Goal: Information Seeking & Learning: Learn about a topic

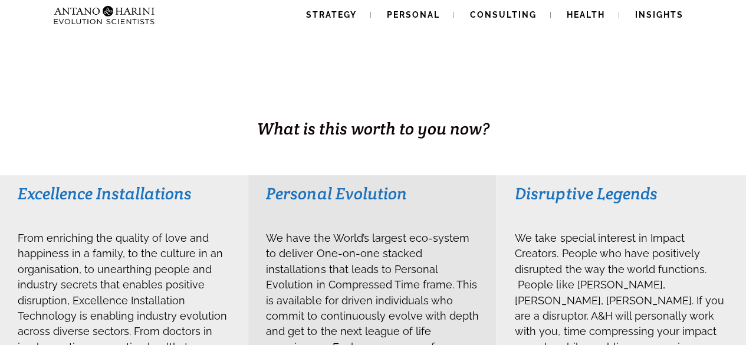
scroll to position [169, 0]
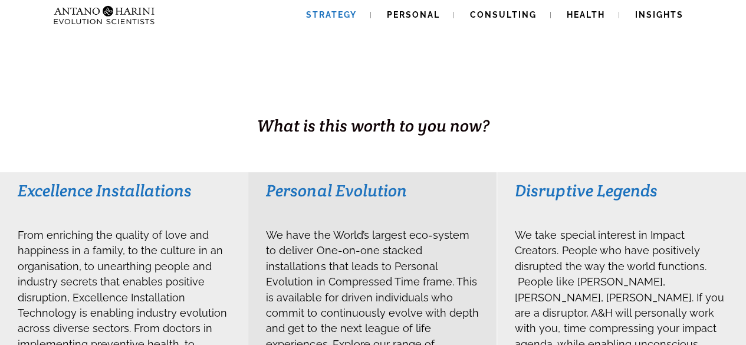
click at [332, 12] on span "Strategy" at bounding box center [331, 14] width 51 height 9
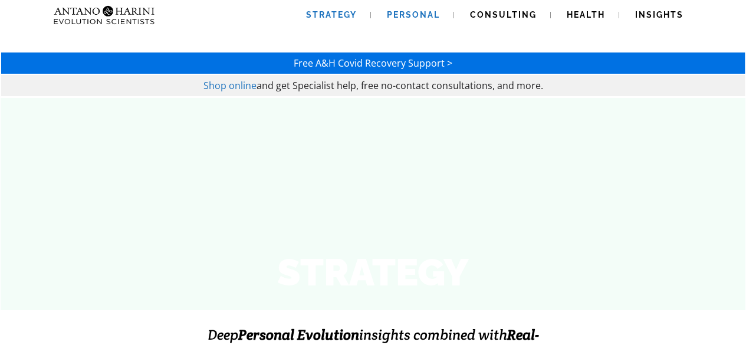
click at [404, 14] on span "Personal" at bounding box center [413, 14] width 53 height 9
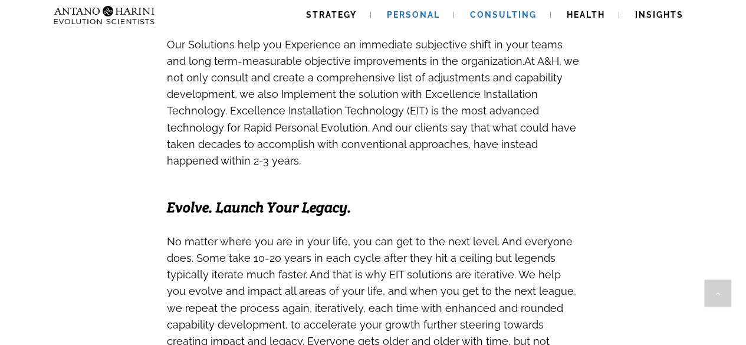
scroll to position [766, 0]
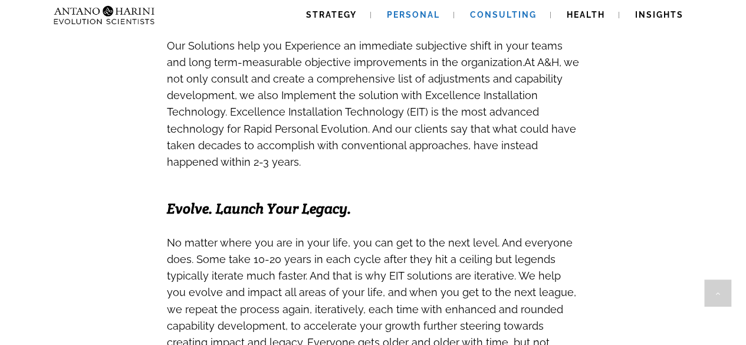
click at [498, 15] on span "Consulting" at bounding box center [503, 14] width 67 height 9
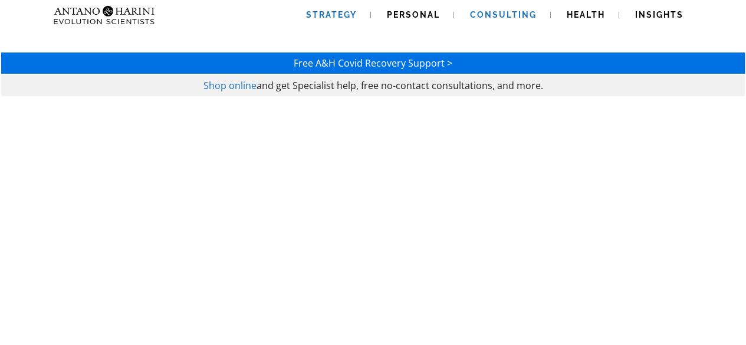
click at [326, 18] on span "Strategy" at bounding box center [331, 14] width 51 height 9
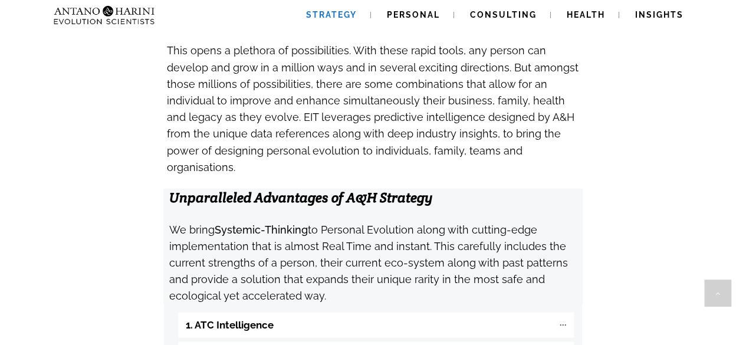
scroll to position [1130, 0]
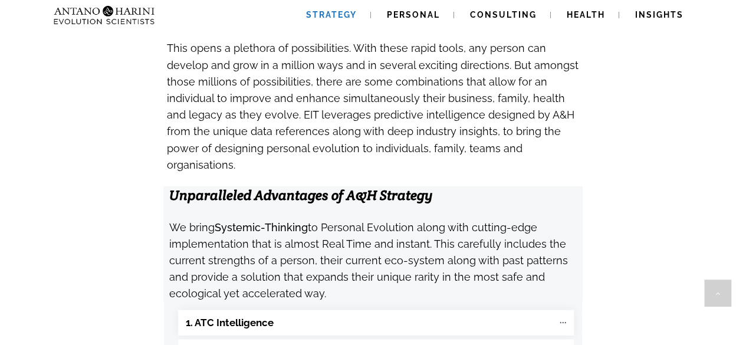
click at [537, 310] on "1. ATC Intelligence" at bounding box center [375, 322] width 395 height 25
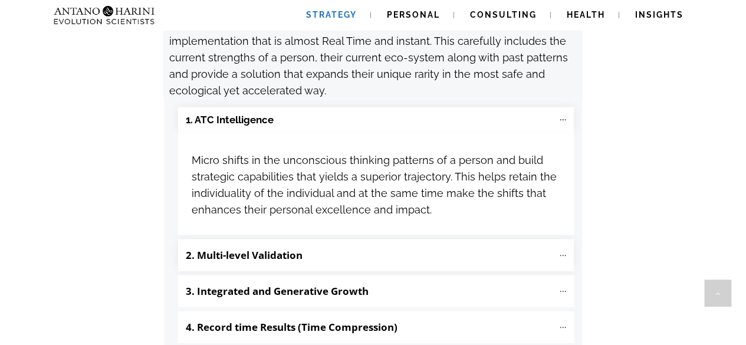
click at [380, 245] on p "2. Multi-level Validation" at bounding box center [369, 255] width 367 height 20
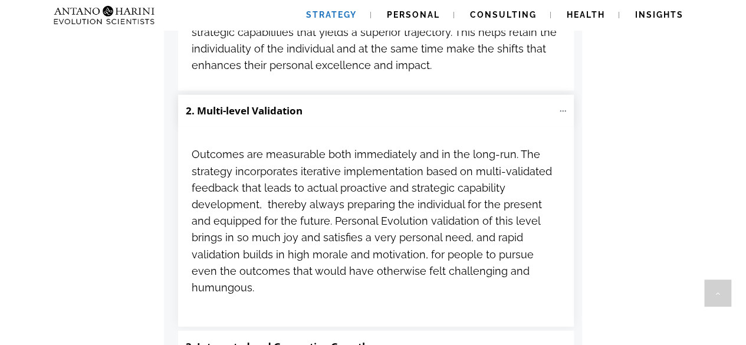
scroll to position [1552, 0]
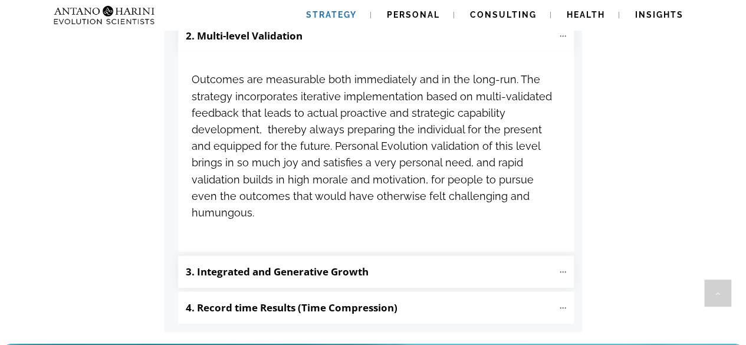
click at [378, 262] on p "3. Integrated and Generative Growth" at bounding box center [369, 272] width 367 height 20
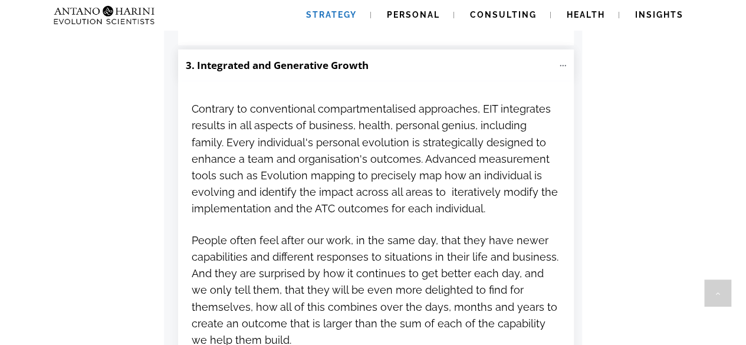
scroll to position [1947, 0]
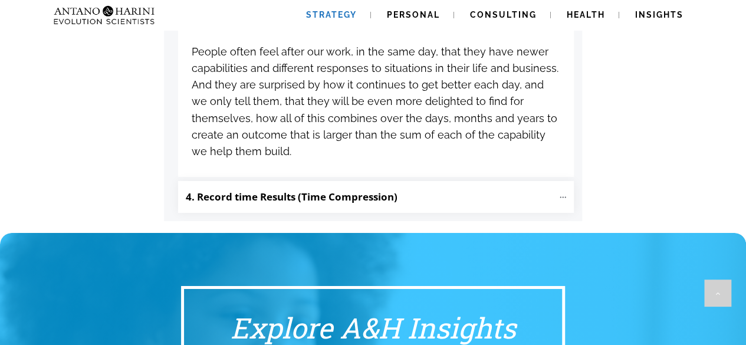
click at [404, 187] on p "4. Record time Results (Time Compression)" at bounding box center [369, 197] width 367 height 20
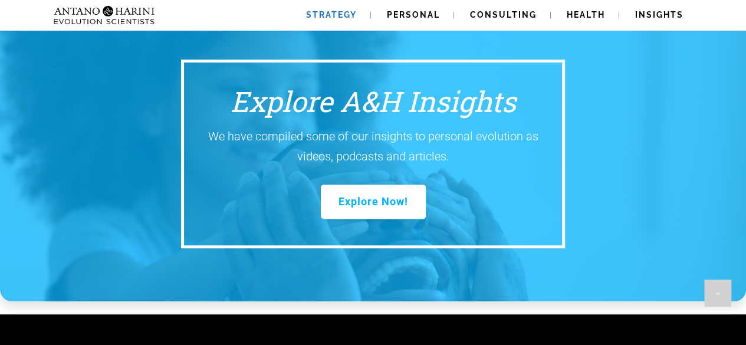
scroll to position [2378, 0]
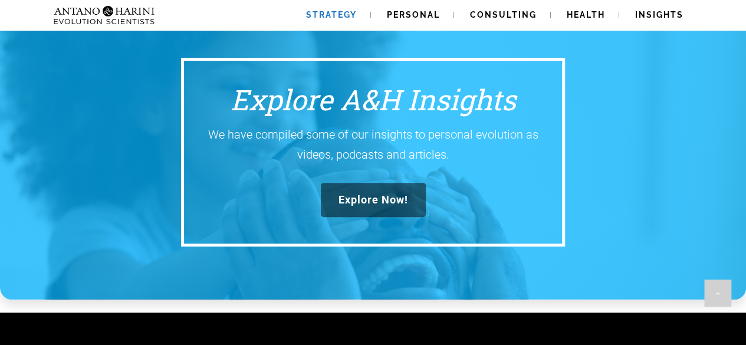
click at [391, 183] on link "Explore Now!" at bounding box center [373, 200] width 105 height 34
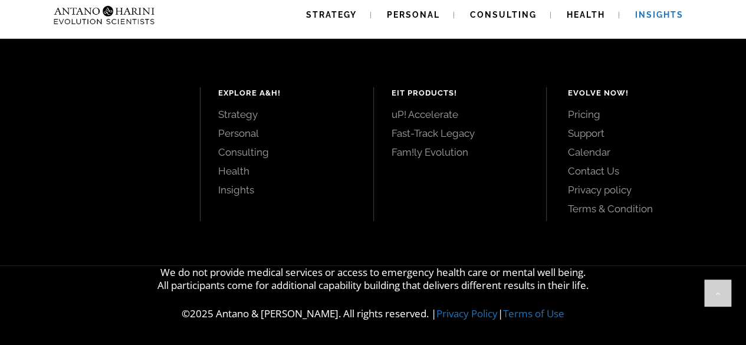
scroll to position [1623, 0]
click at [244, 110] on link "Strategy" at bounding box center [286, 114] width 137 height 13
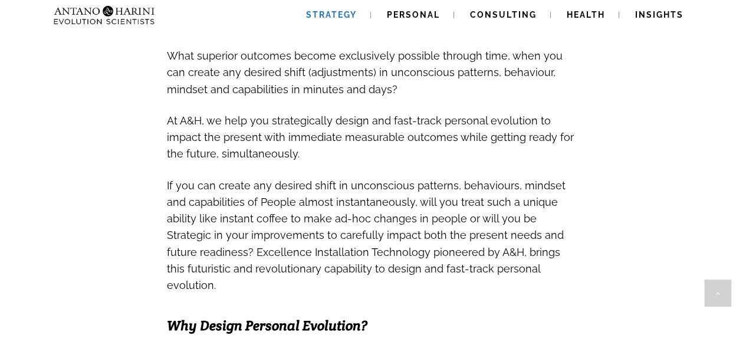
scroll to position [496, 0]
